Goal: Find specific page/section: Find specific page/section

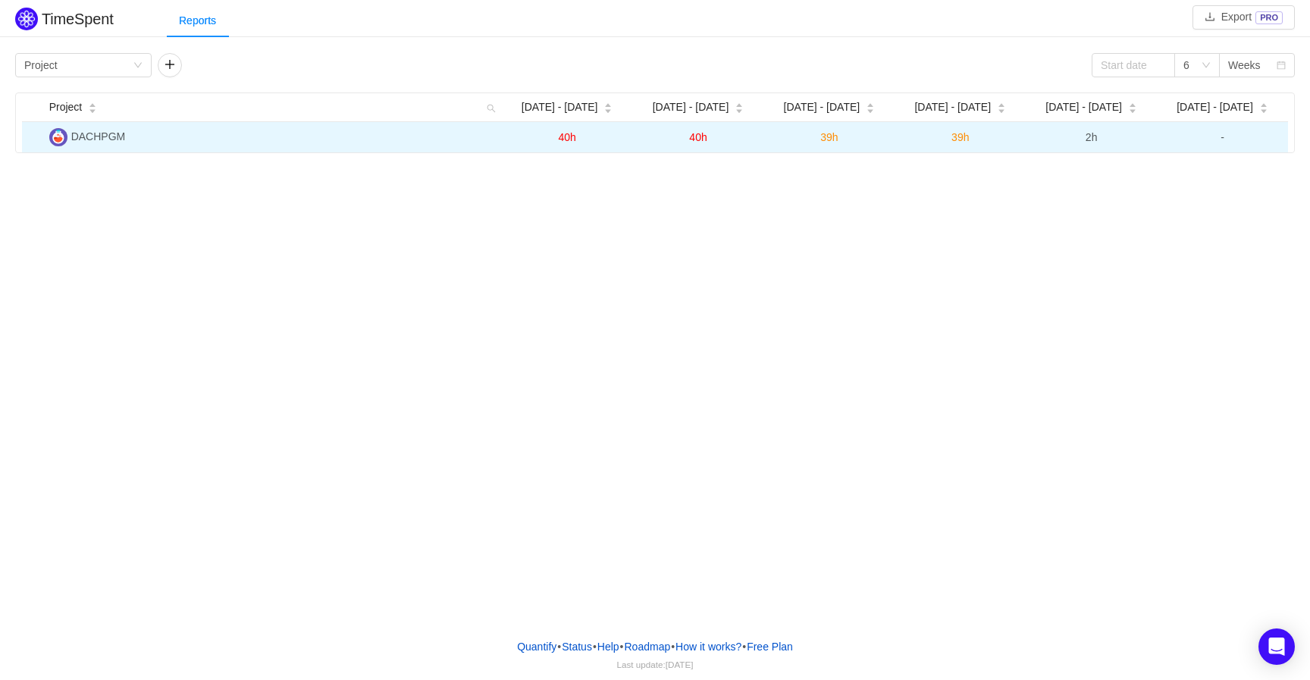
click at [96, 136] on span "DACHPGM" at bounding box center [98, 136] width 55 height 12
click at [194, 145] on td "DACHPGM" at bounding box center [272, 137] width 459 height 30
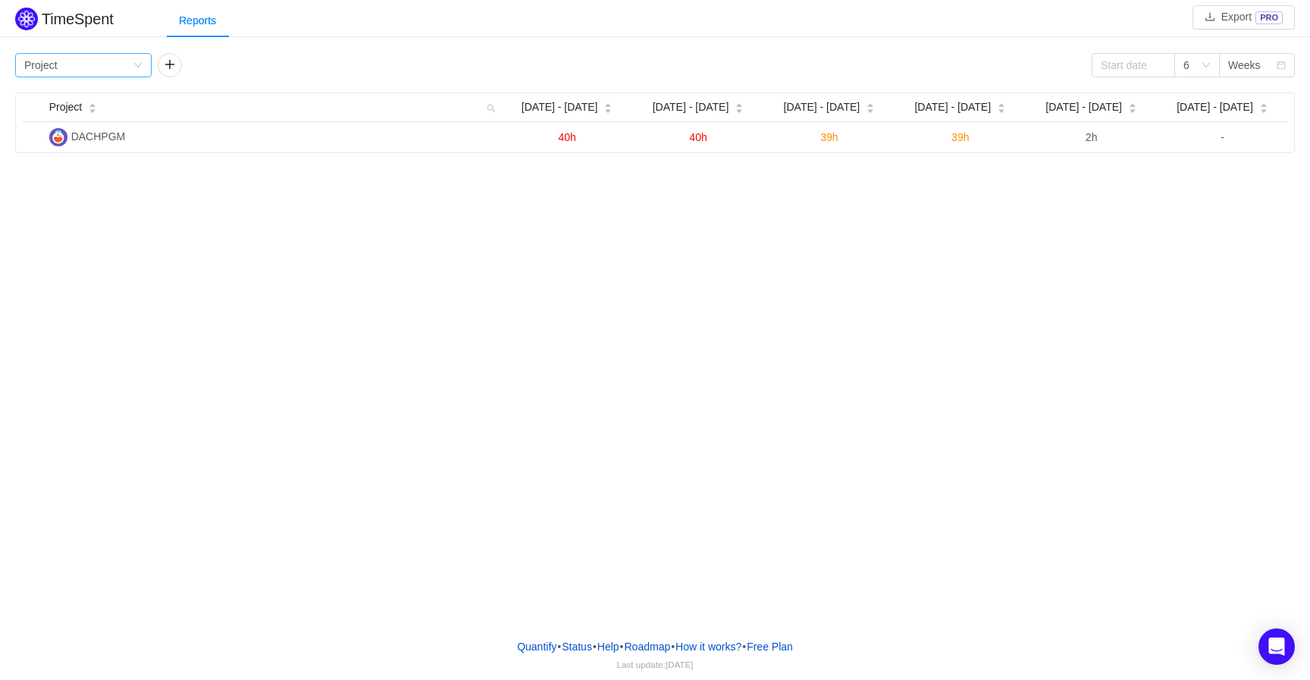
click at [140, 66] on icon "icon: down" at bounding box center [137, 65] width 9 height 9
click at [112, 113] on li "Team" at bounding box center [83, 119] width 136 height 24
click at [143, 65] on div "Group by Team" at bounding box center [83, 65] width 136 height 24
click at [112, 143] on li "Program" at bounding box center [83, 143] width 136 height 24
click at [140, 67] on icon "icon: down" at bounding box center [137, 65] width 9 height 9
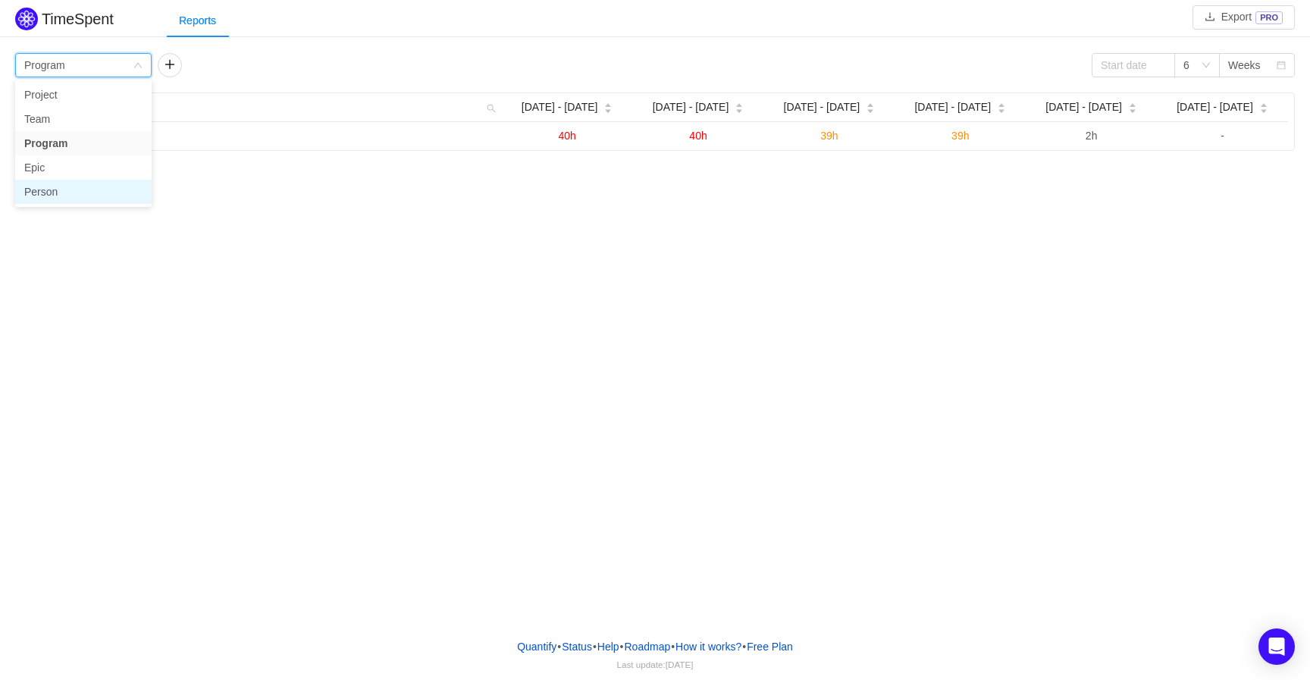
click at [95, 190] on li "Person" at bounding box center [83, 192] width 136 height 24
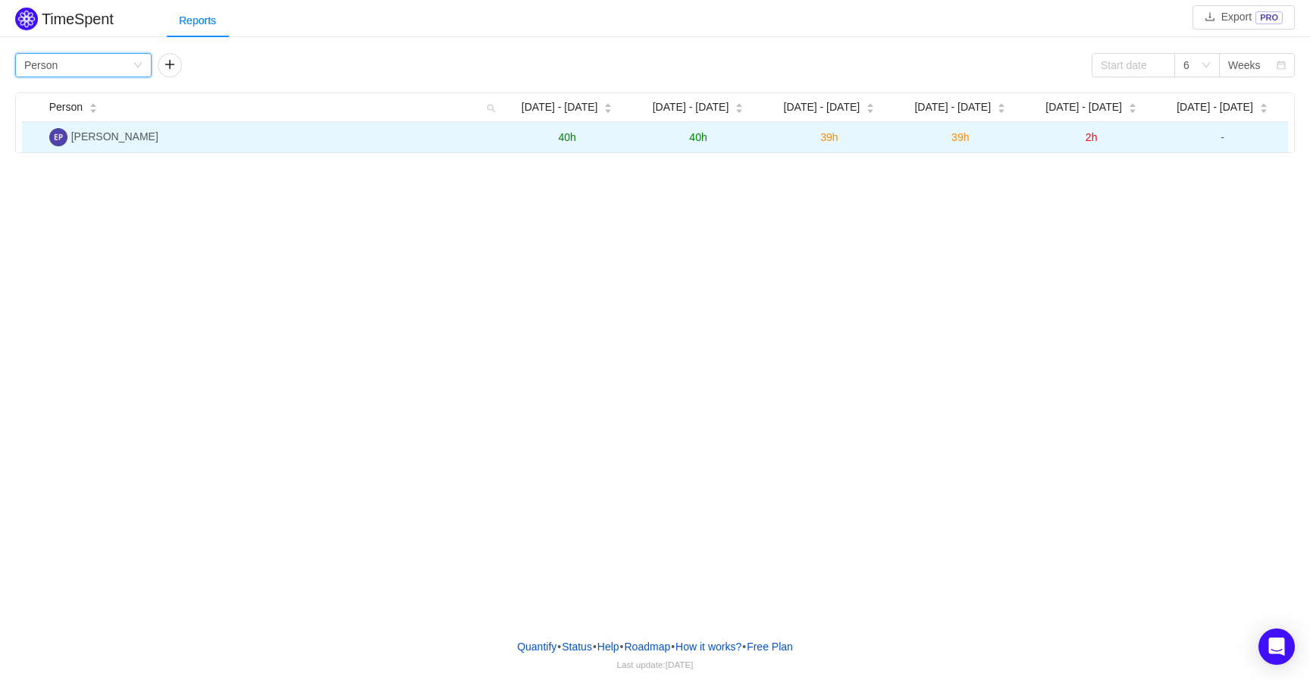
click at [568, 142] on span "40h" at bounding box center [566, 137] width 17 height 12
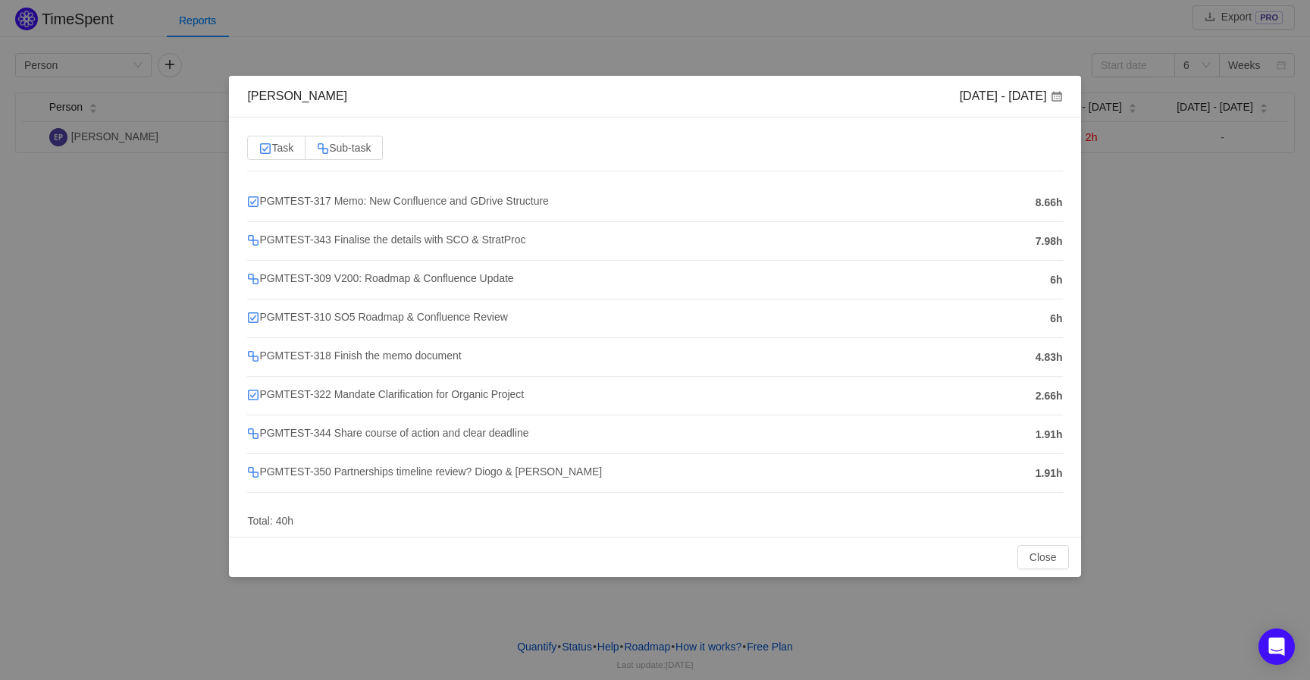
click at [1218, 250] on div "[PERSON_NAME] [DATE] - [DATE] Task Sub-task PGMTEST-317 Memo: New Confluence an…" at bounding box center [655, 340] width 1310 height 680
